Goal: Check status: Check status

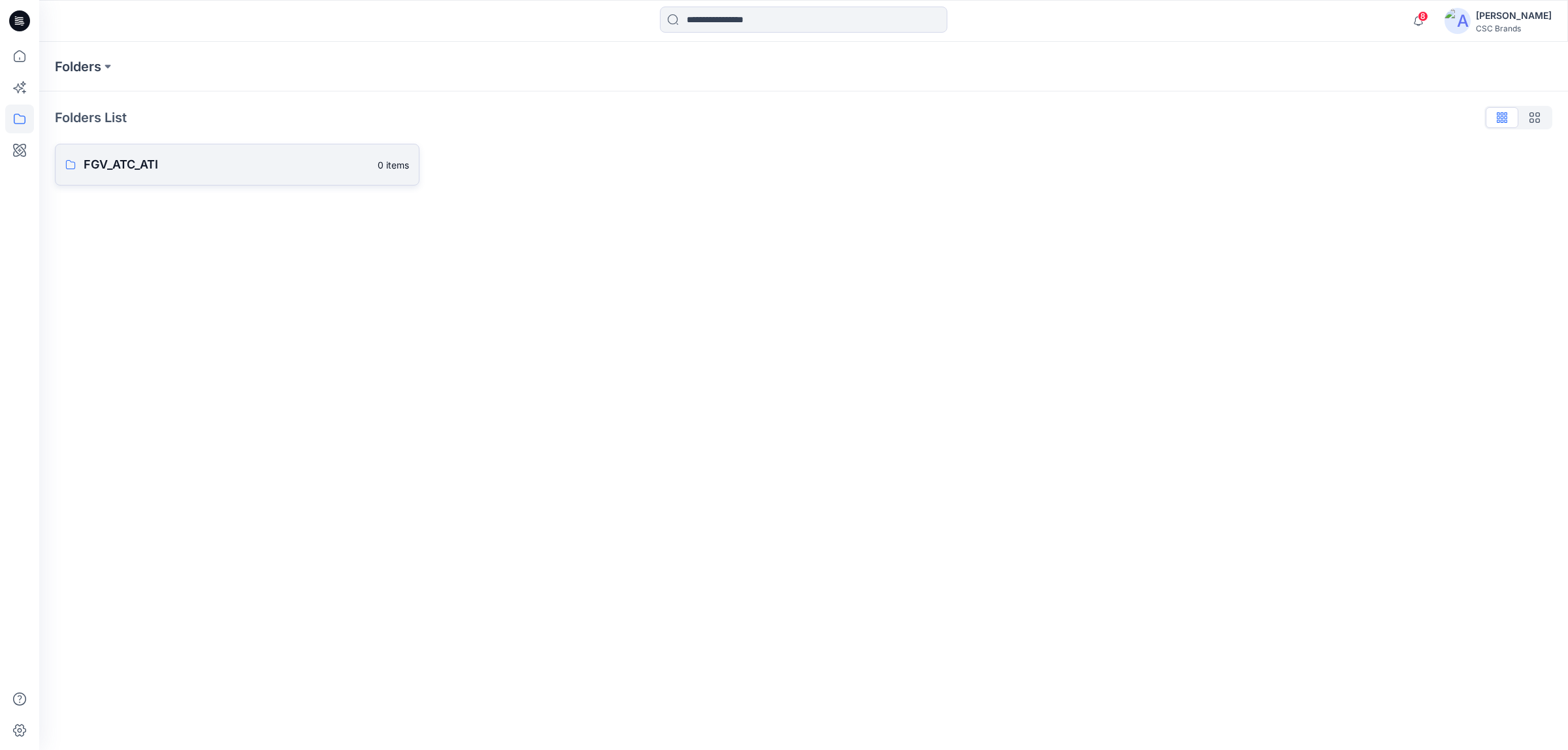
click at [135, 151] on link "FGV_ATC_ATI 0 items" at bounding box center [236, 164] width 364 height 42
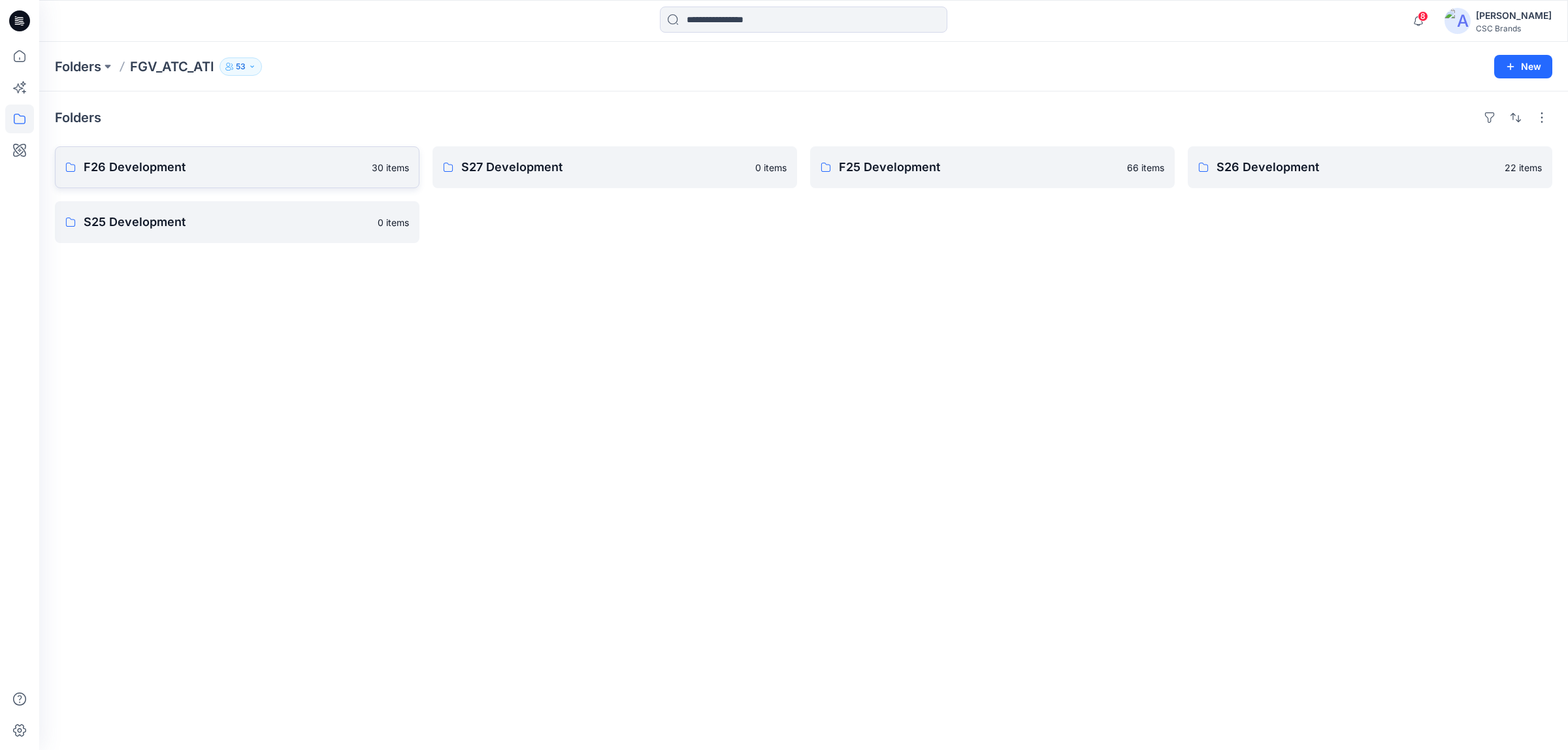
click at [199, 180] on link "F26 Development 30 items" at bounding box center [236, 167] width 364 height 42
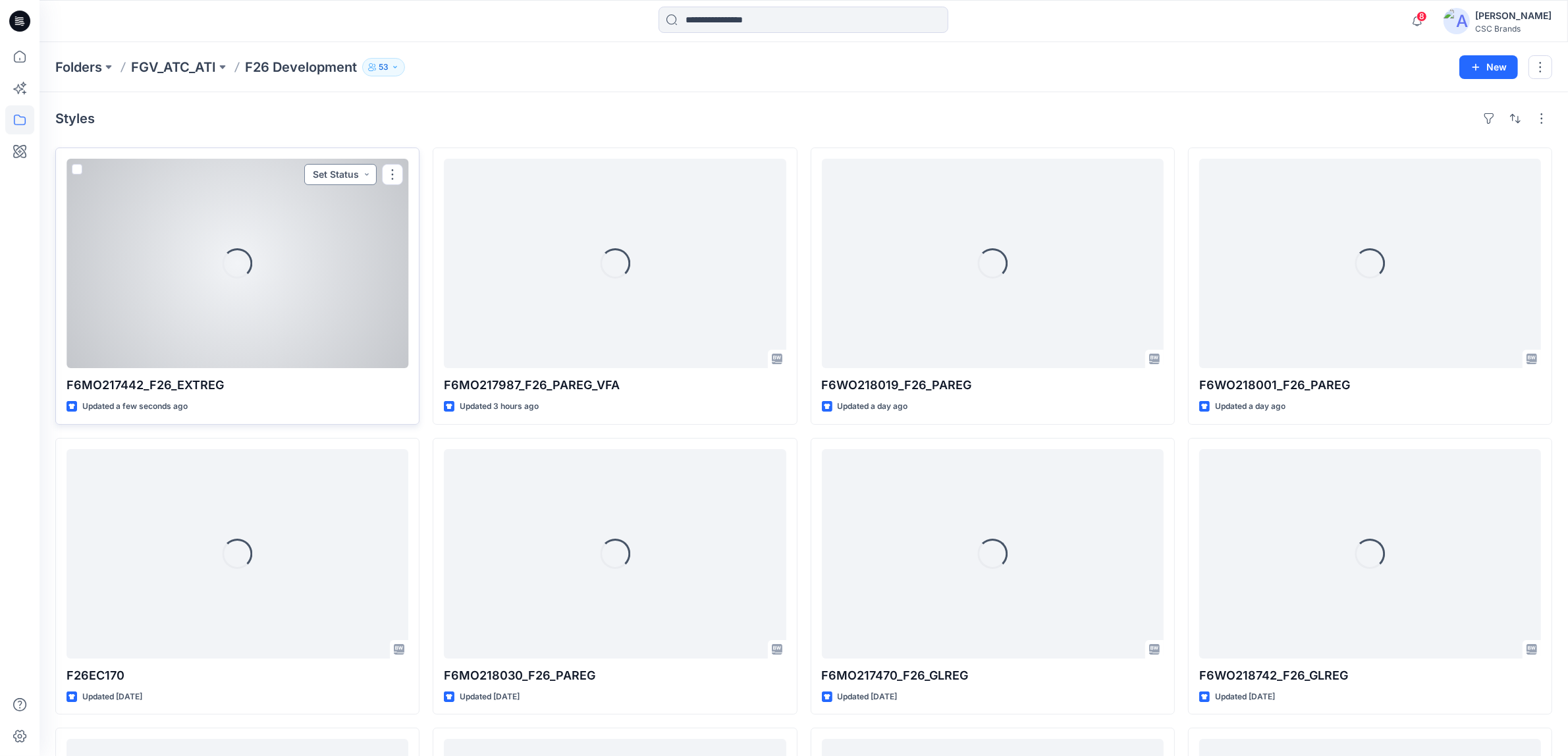
click at [340, 175] on button "Set Status" at bounding box center [340, 174] width 72 height 21
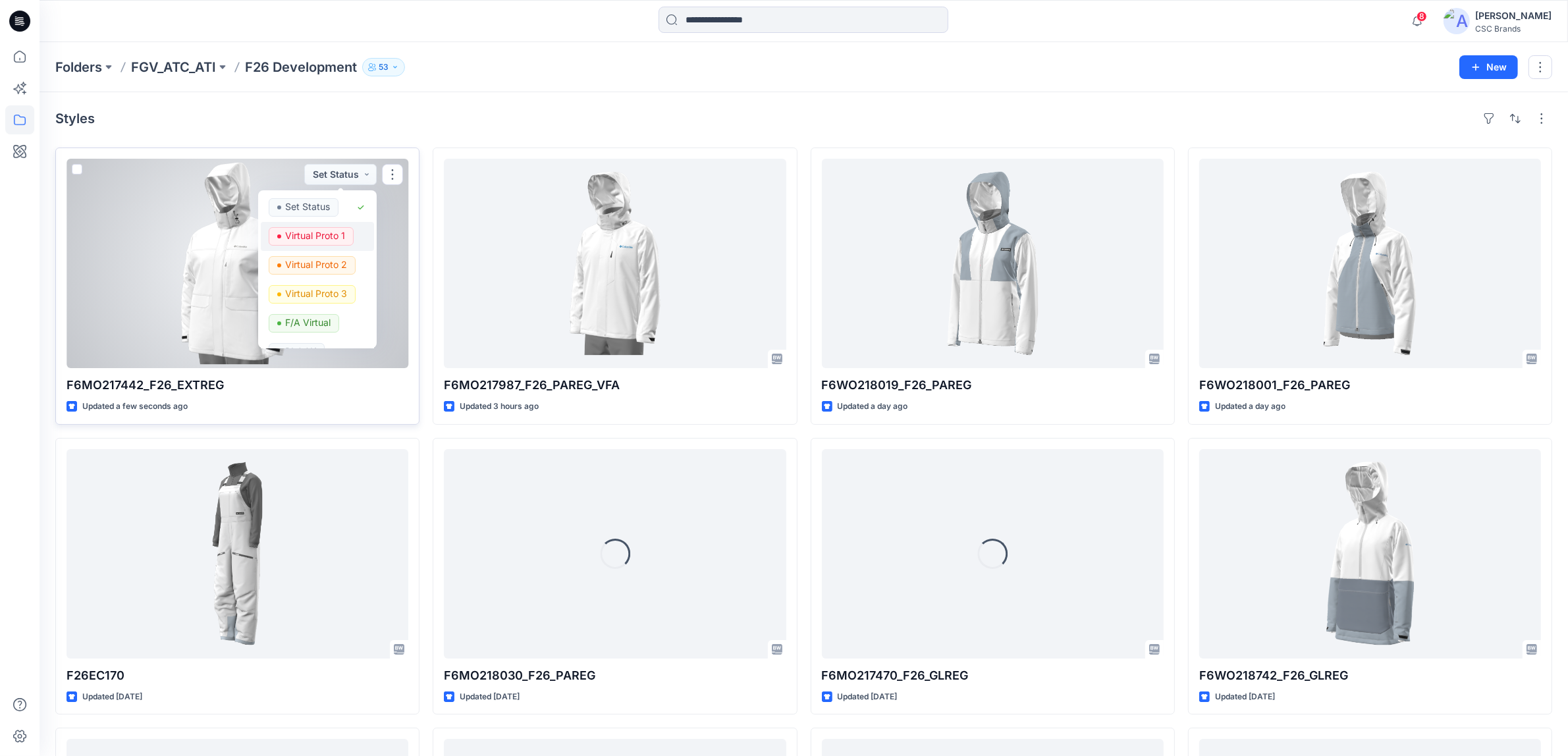
click at [343, 235] on p "Virtual Proto 1" at bounding box center [315, 236] width 60 height 17
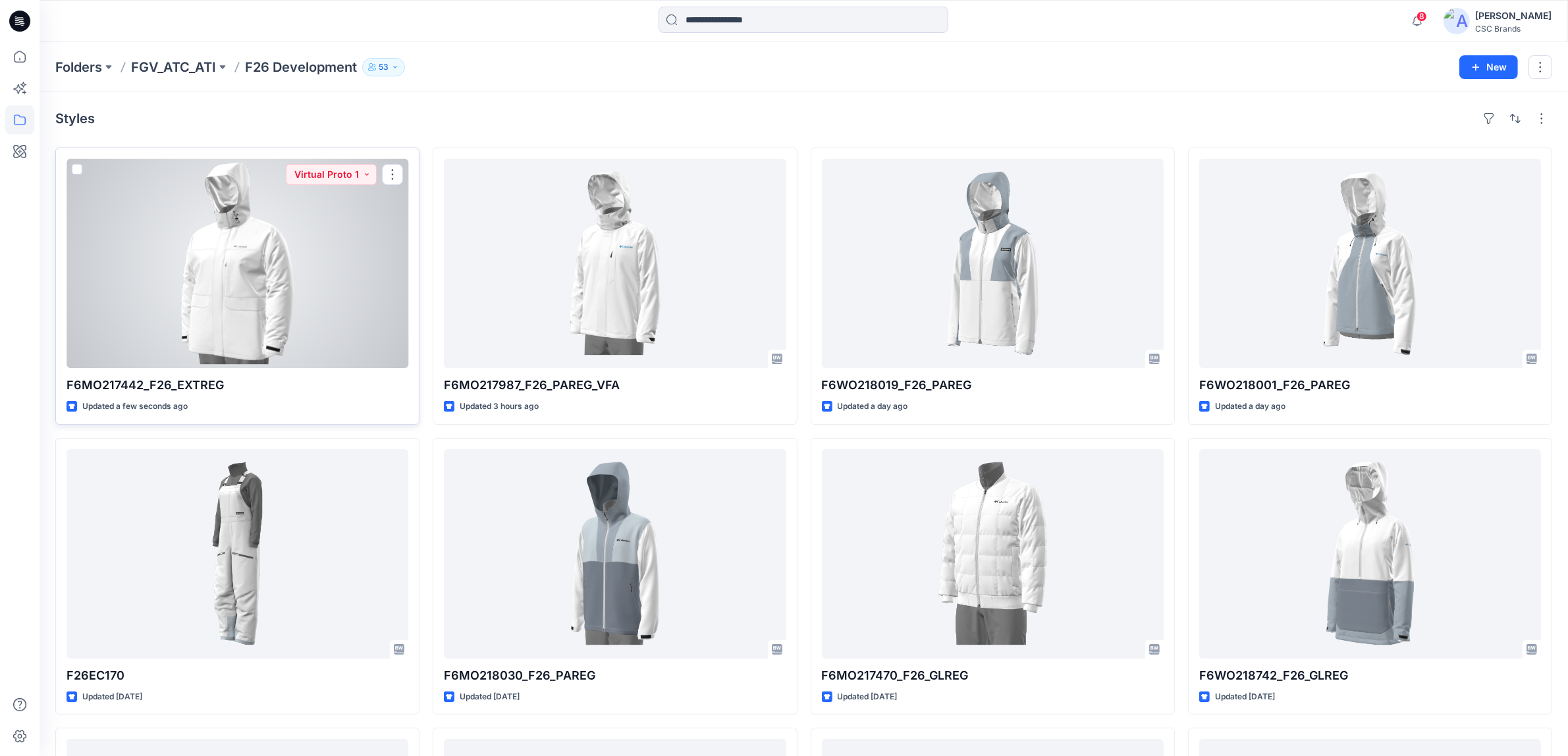
click at [327, 245] on div at bounding box center [237, 263] width 342 height 209
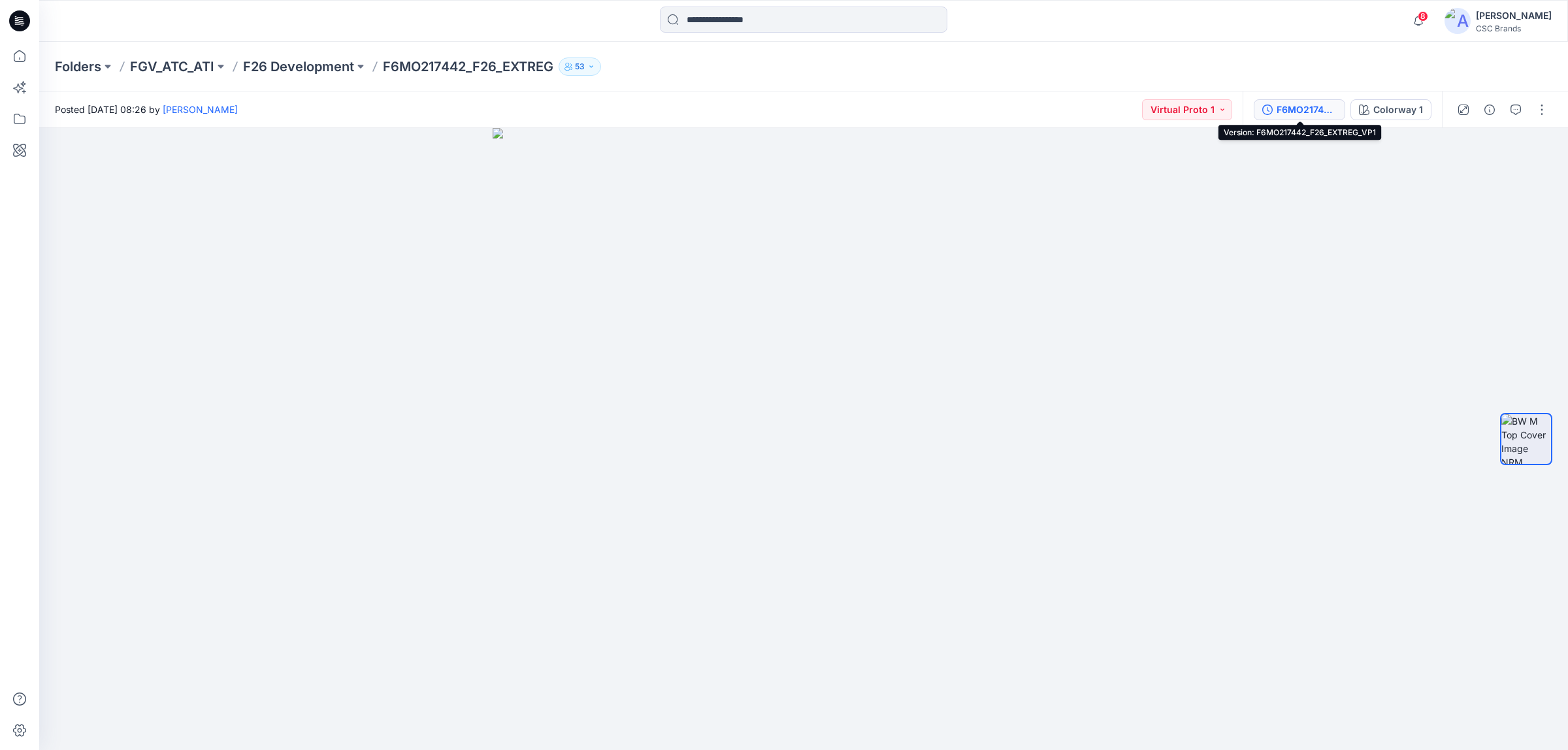
click at [1288, 116] on div "F6MO217442_F26_EXTREG_VP1" at bounding box center [1307, 110] width 60 height 15
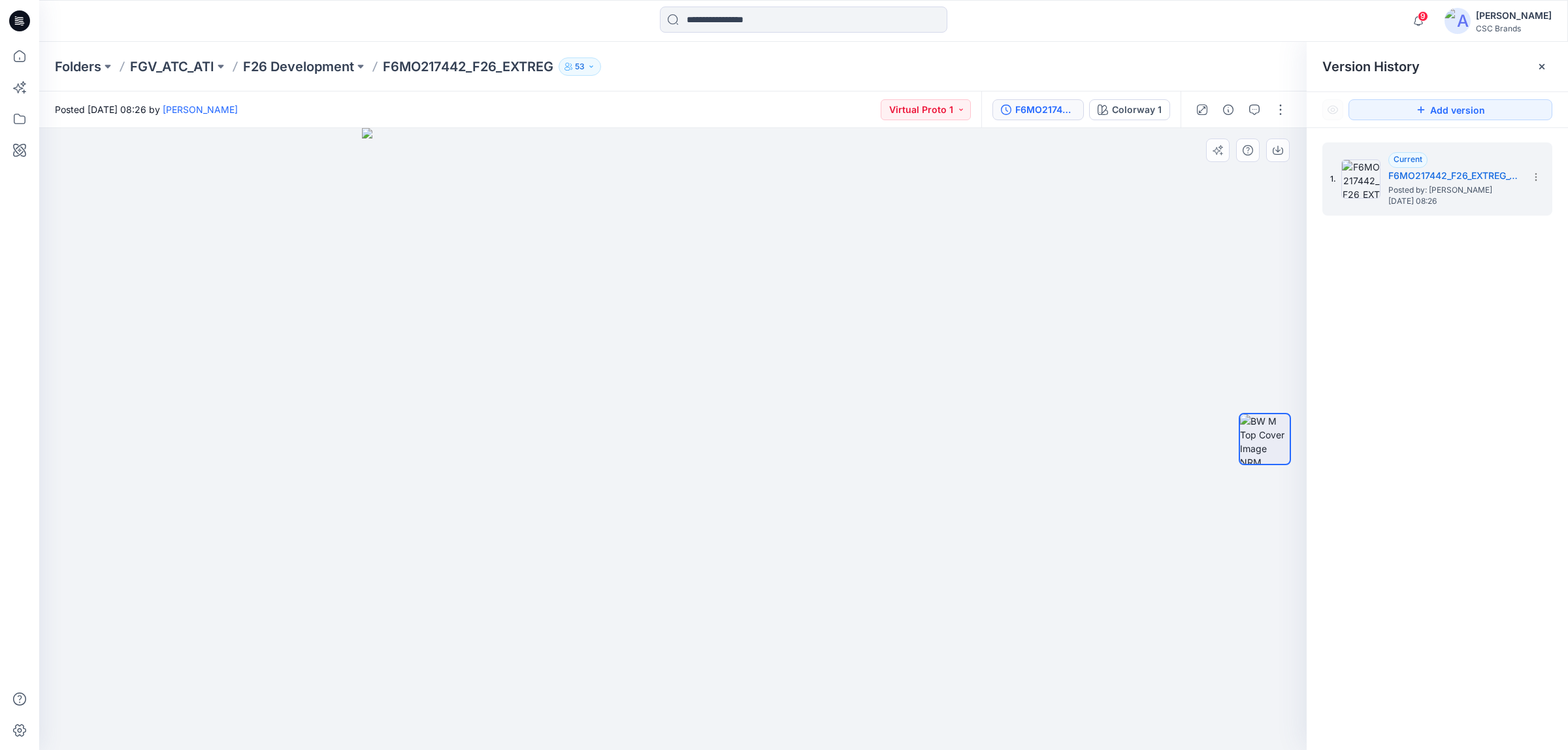
click at [1003, 202] on div at bounding box center [672, 439] width 1268 height 623
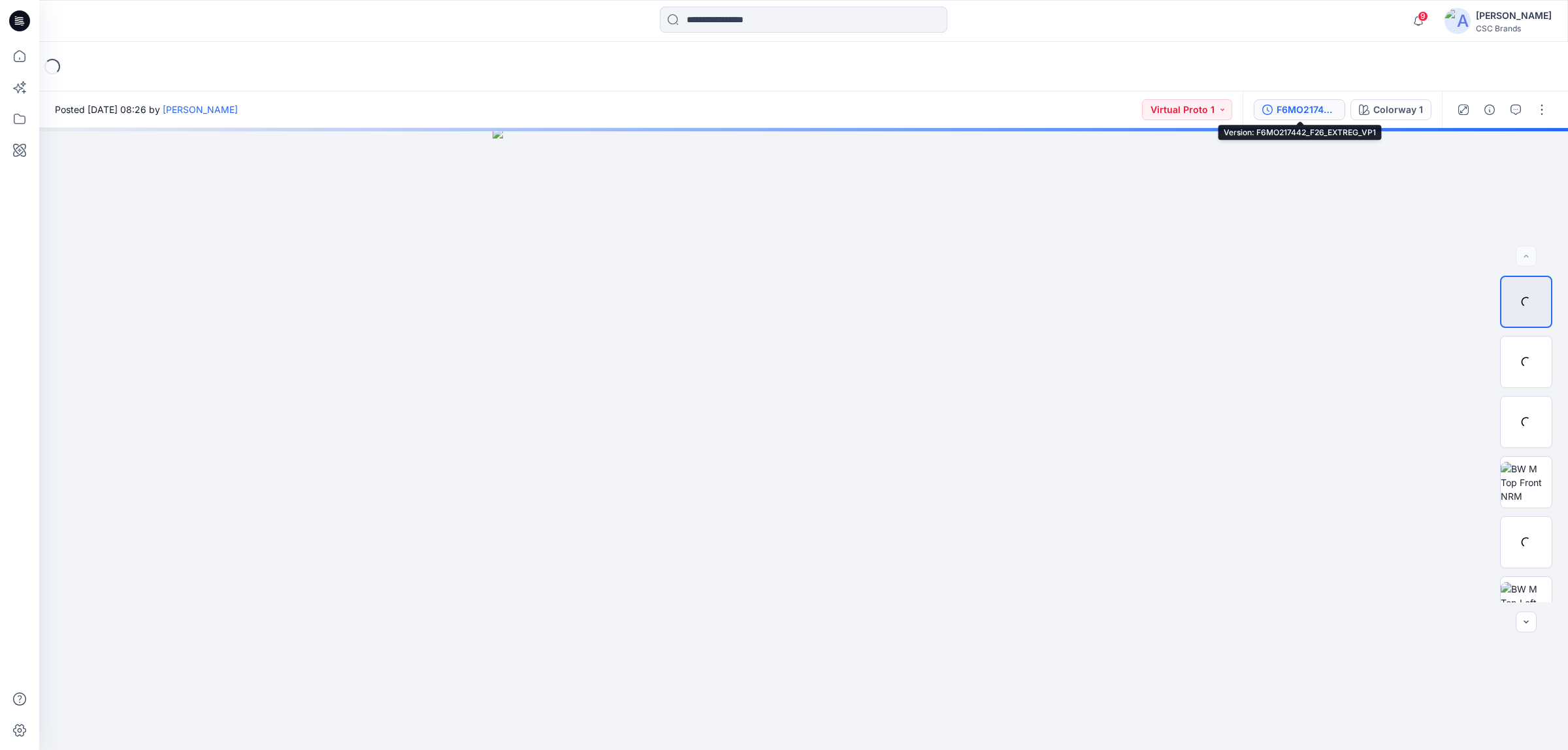
click at [1282, 109] on div "F6MO217442_F26_EXTREG_VP1" at bounding box center [1307, 110] width 60 height 15
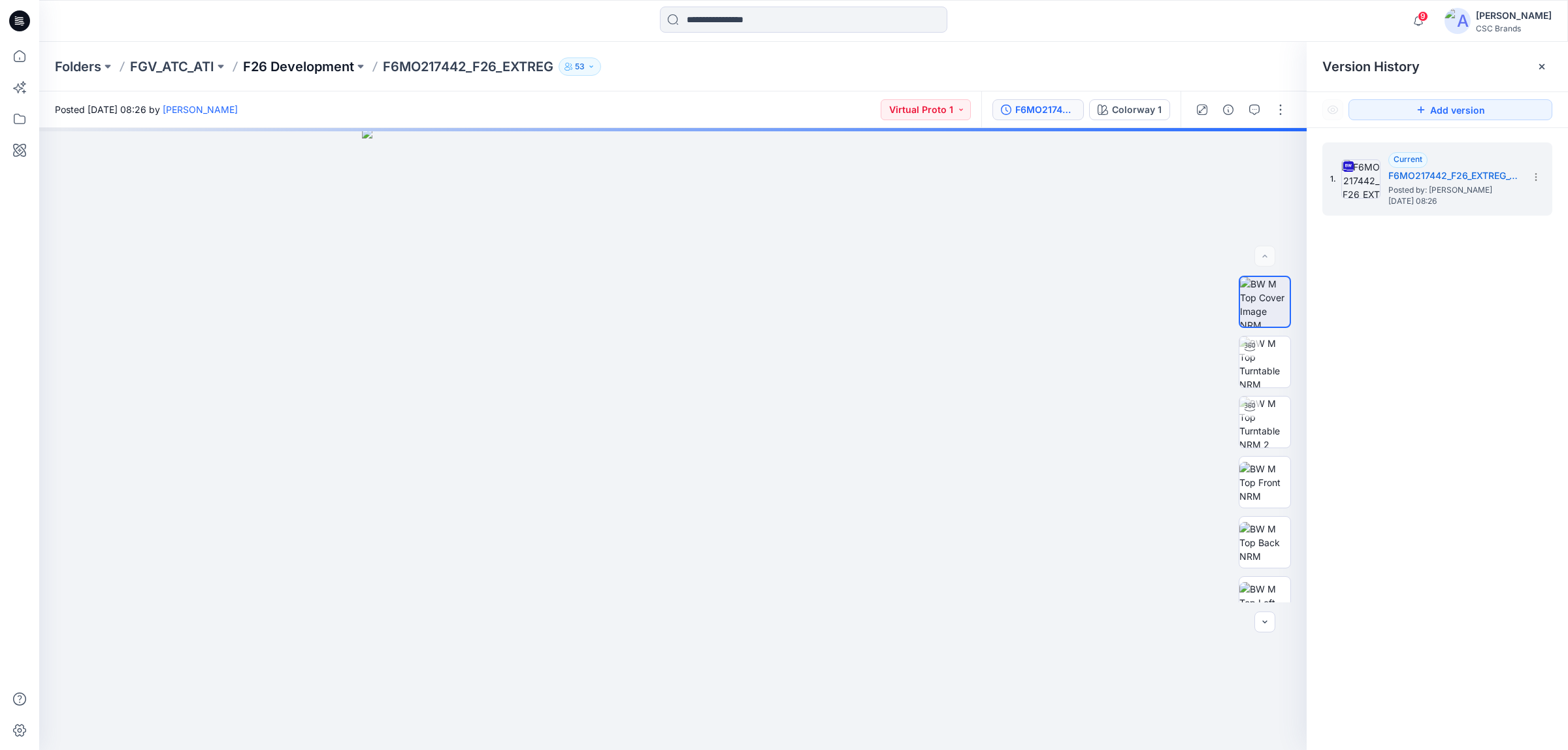
click at [350, 62] on p "F26 Development" at bounding box center [299, 66] width 111 height 18
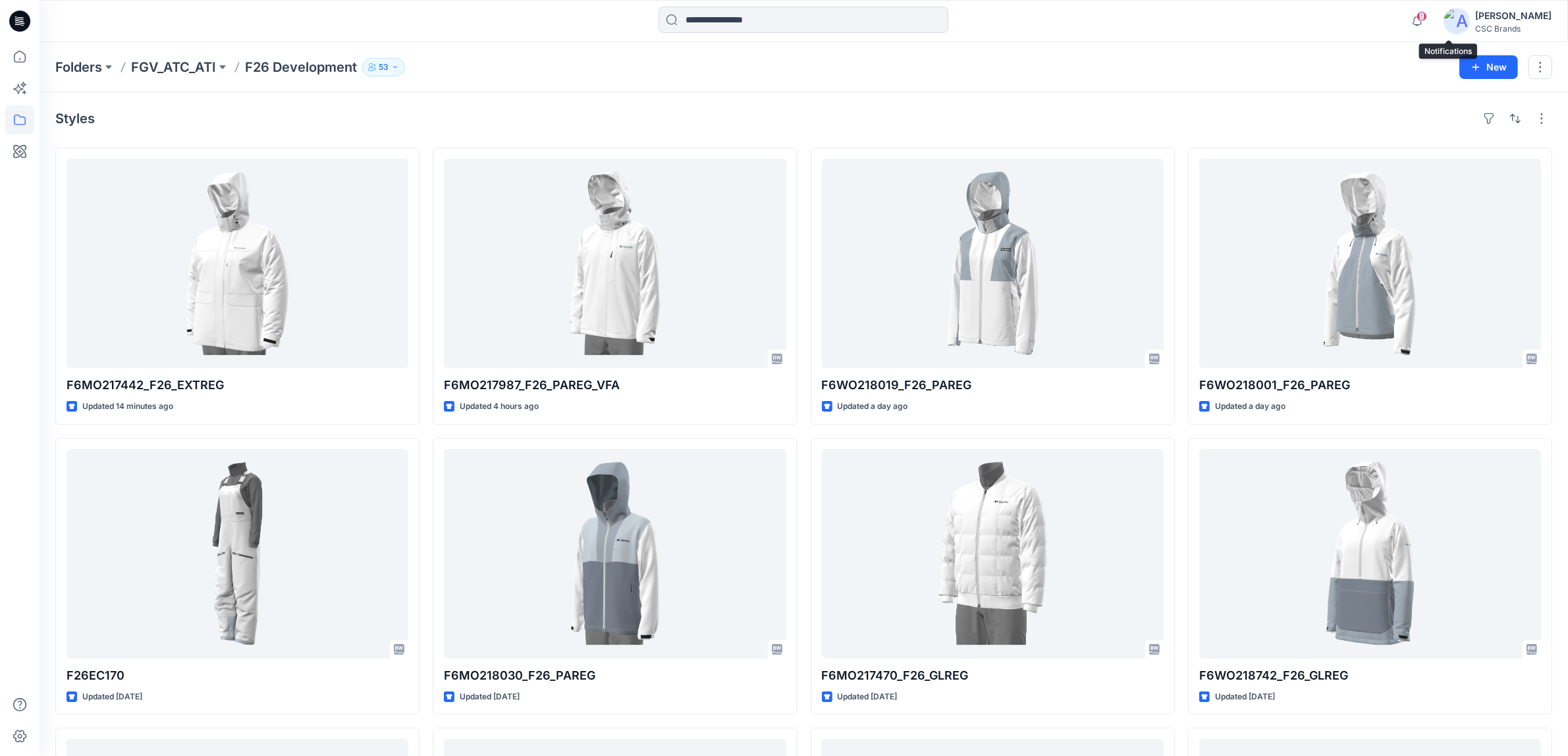
click at [1427, 18] on span "9" at bounding box center [1421, 17] width 10 height 10
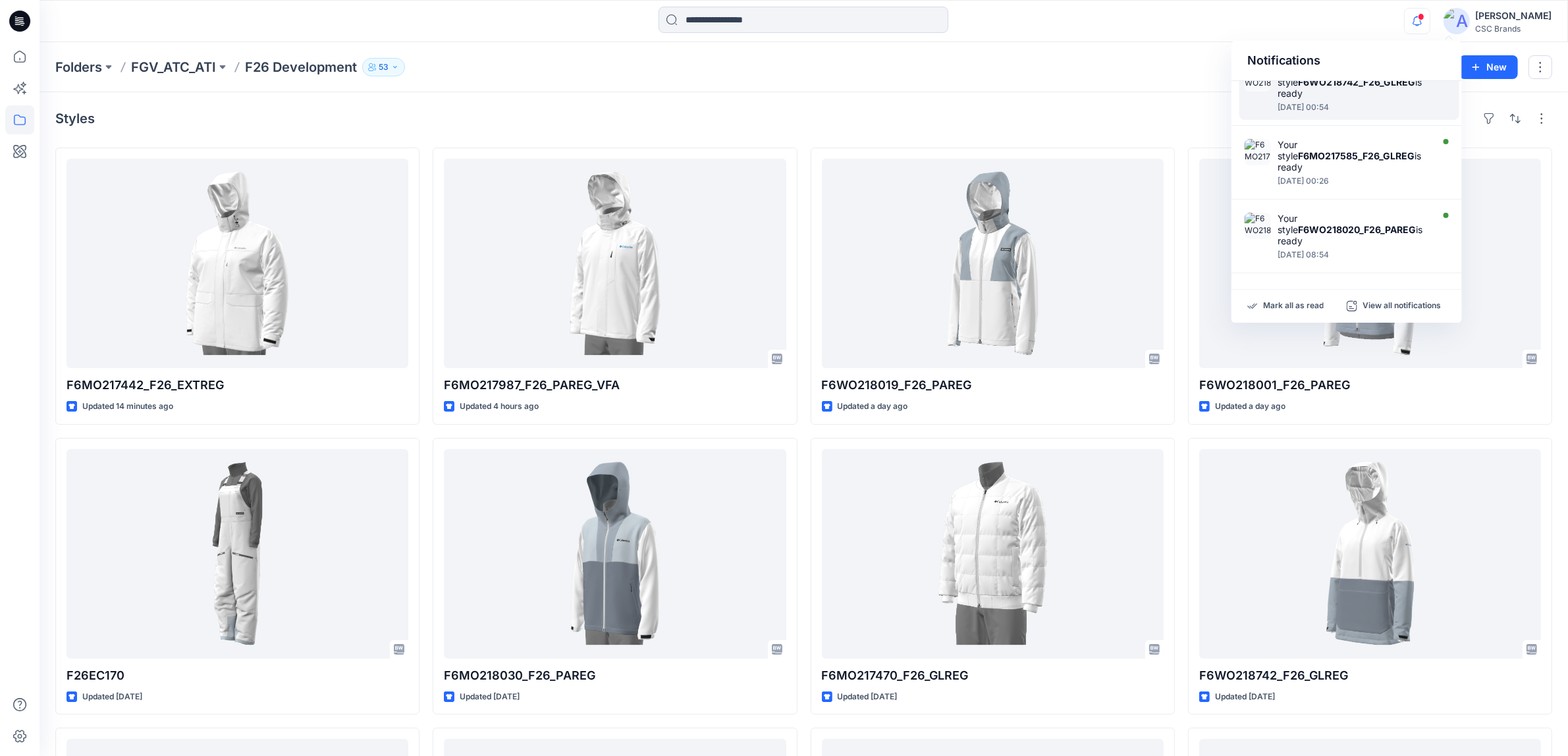
scroll to position [608, 0]
click at [1161, 108] on div "Styles" at bounding box center [803, 119] width 1496 height 21
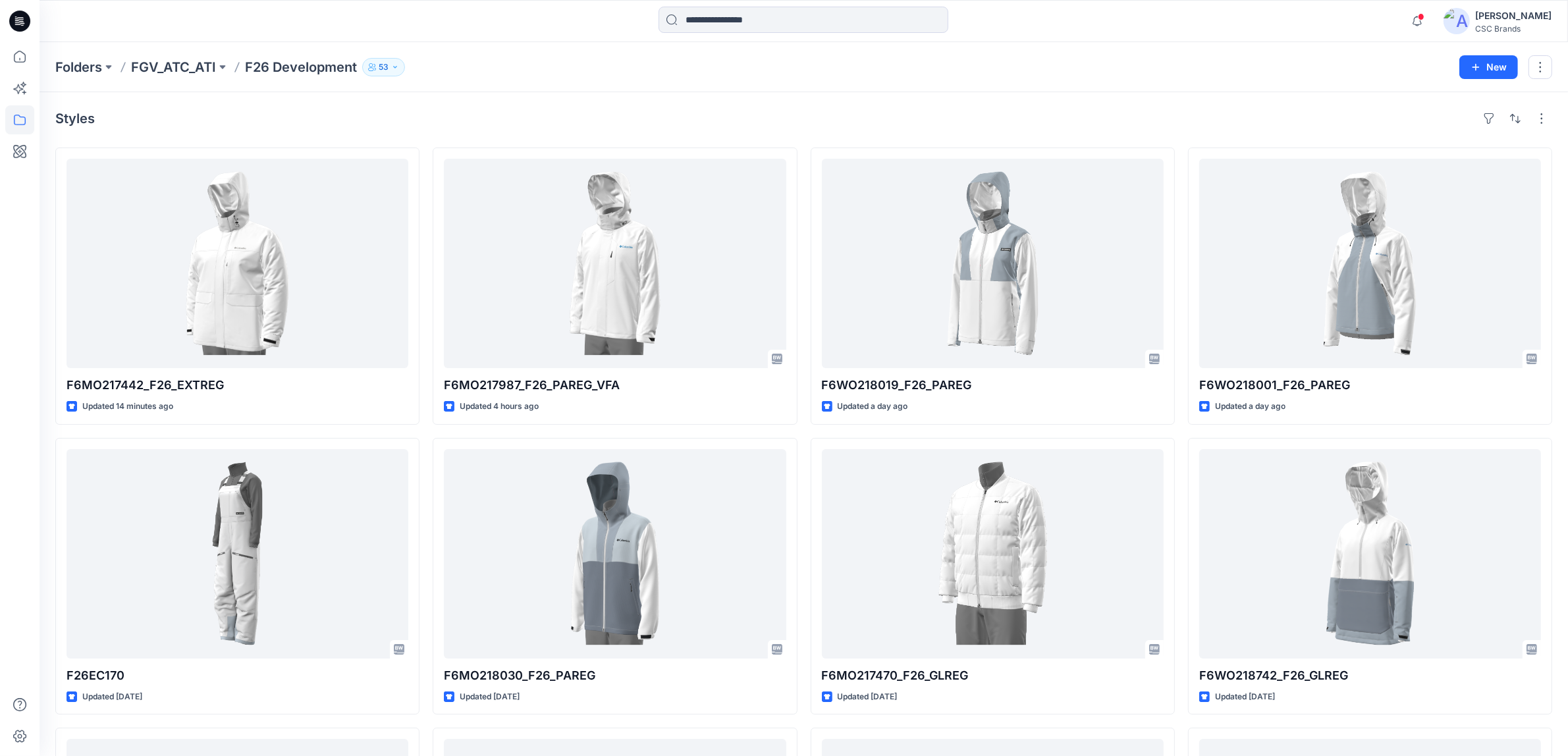
click at [1158, 72] on div "Folders FGV_ATC_ATI F26 Development 53" at bounding box center [752, 66] width 1394 height 18
click at [992, 108] on div "Styles" at bounding box center [803, 119] width 1496 height 21
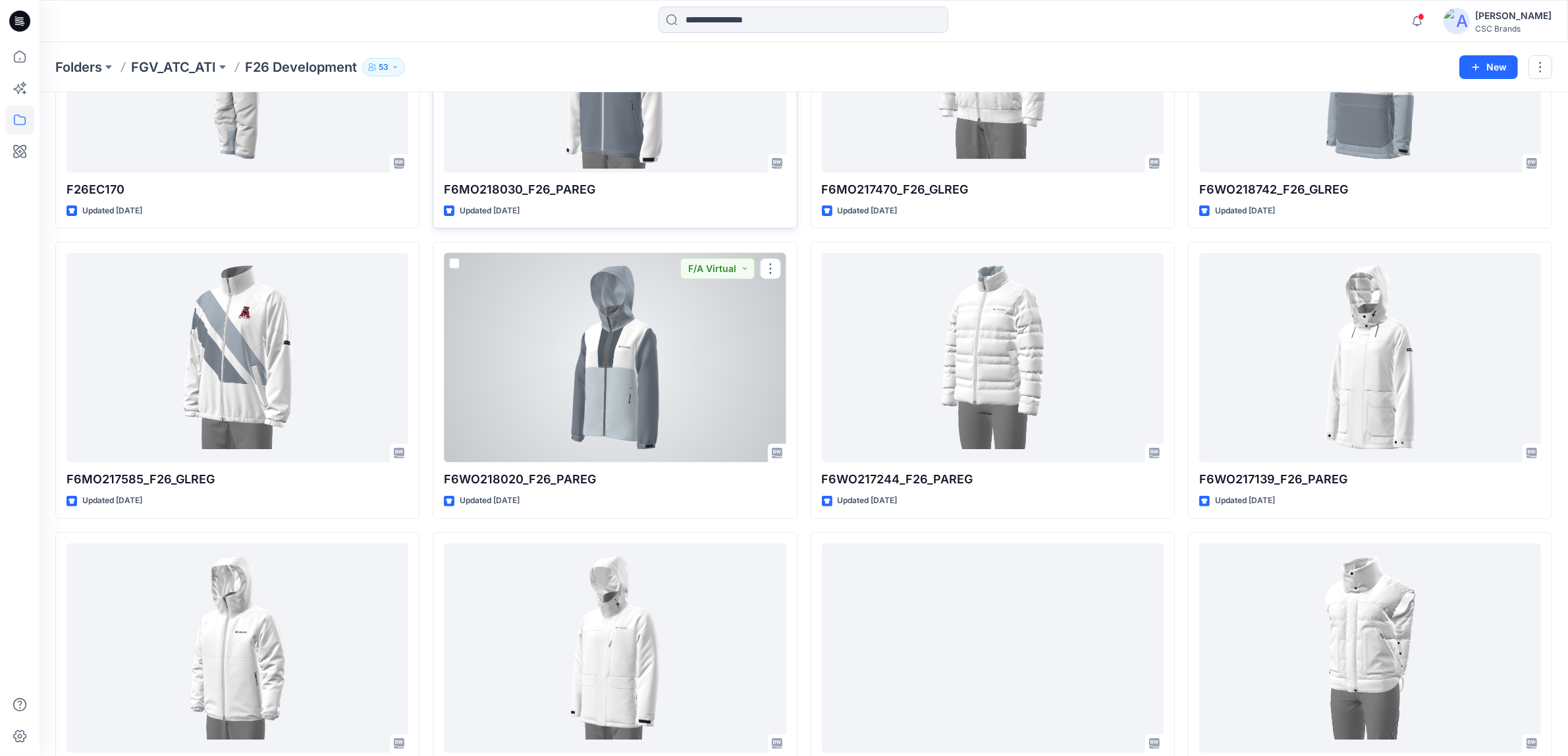
scroll to position [0, 0]
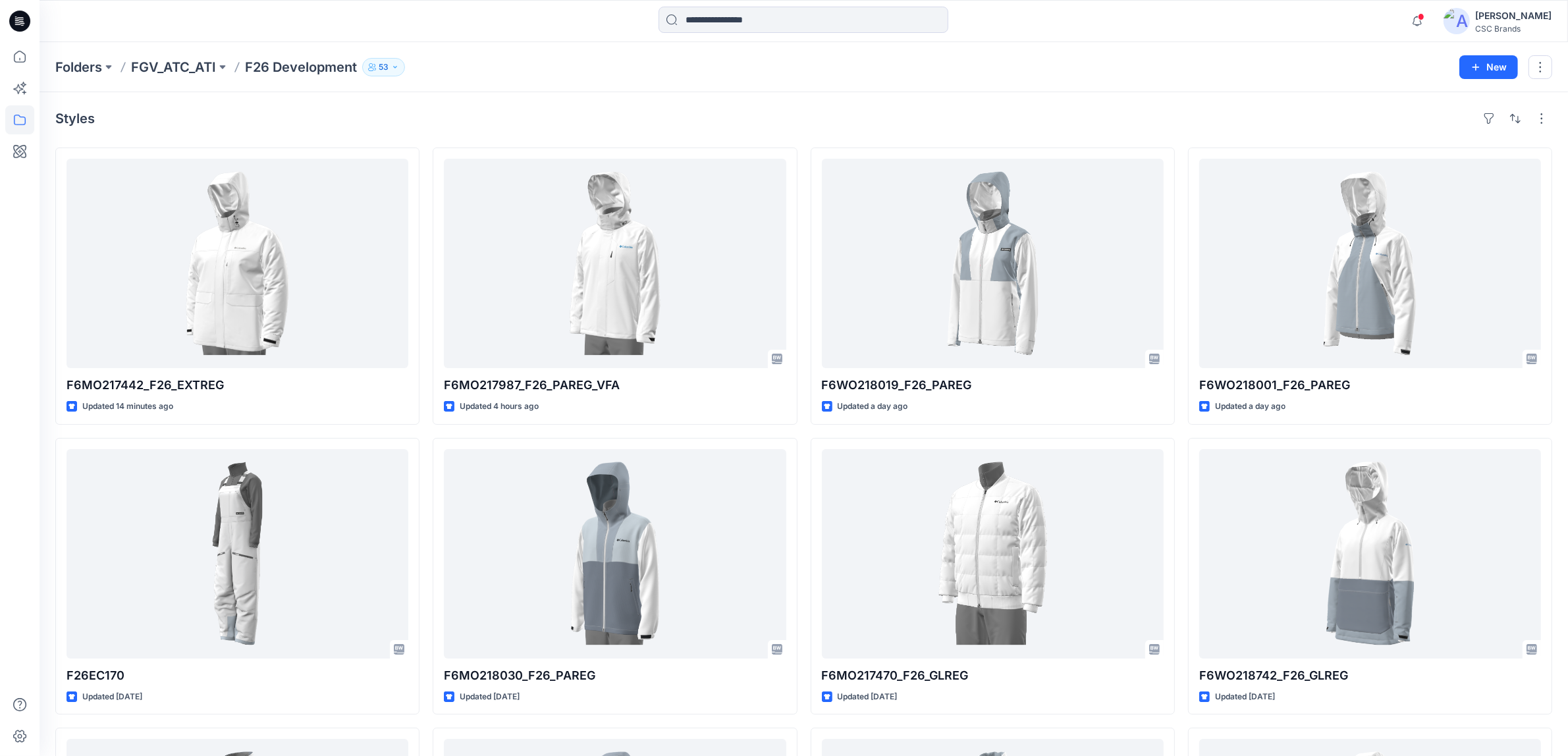
click at [1167, 123] on div "Styles" at bounding box center [803, 119] width 1496 height 21
click at [1232, 20] on div "Notifications Your style F6MO217442_F26_EXTREG is ready 15 minutes ago Your sty…" at bounding box center [803, 21] width 1528 height 29
